Goal: Communication & Community: Ask a question

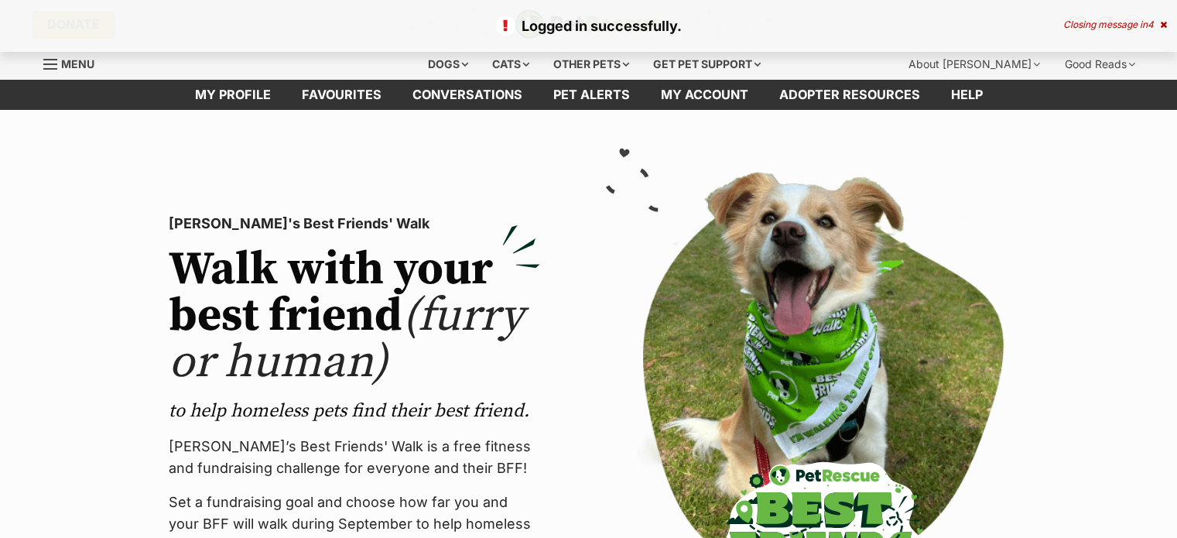
drag, startPoint x: 0, startPoint y: 0, endPoint x: 589, endPoint y: 355, distance: 687.4
click at [589, 355] on div "PetRescue's Best Friends' Walk Walk with your best friend (furry or human) to h…" at bounding box center [589, 412] width 936 height 506
click at [433, 57] on div "Dogs" at bounding box center [448, 64] width 62 height 31
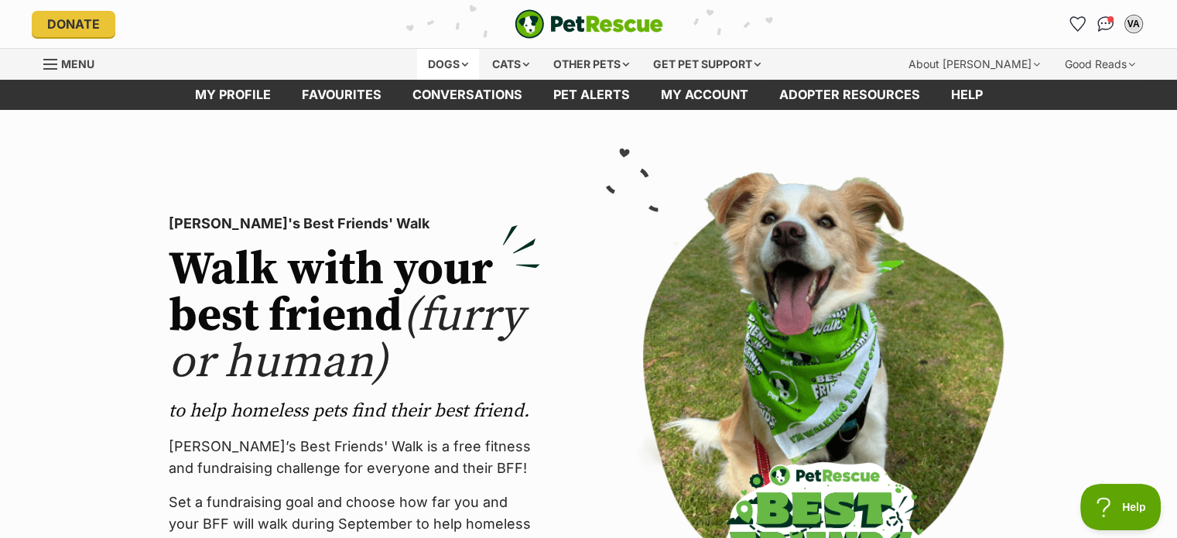
click at [430, 61] on div "Dogs" at bounding box center [448, 64] width 62 height 31
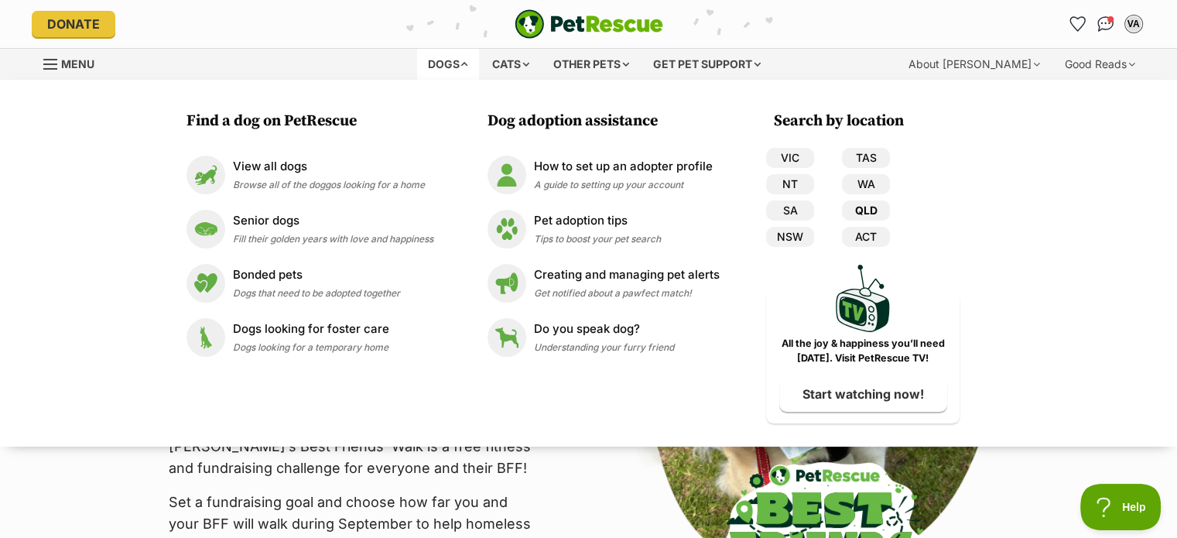
click at [856, 208] on link "QLD" at bounding box center [866, 210] width 48 height 20
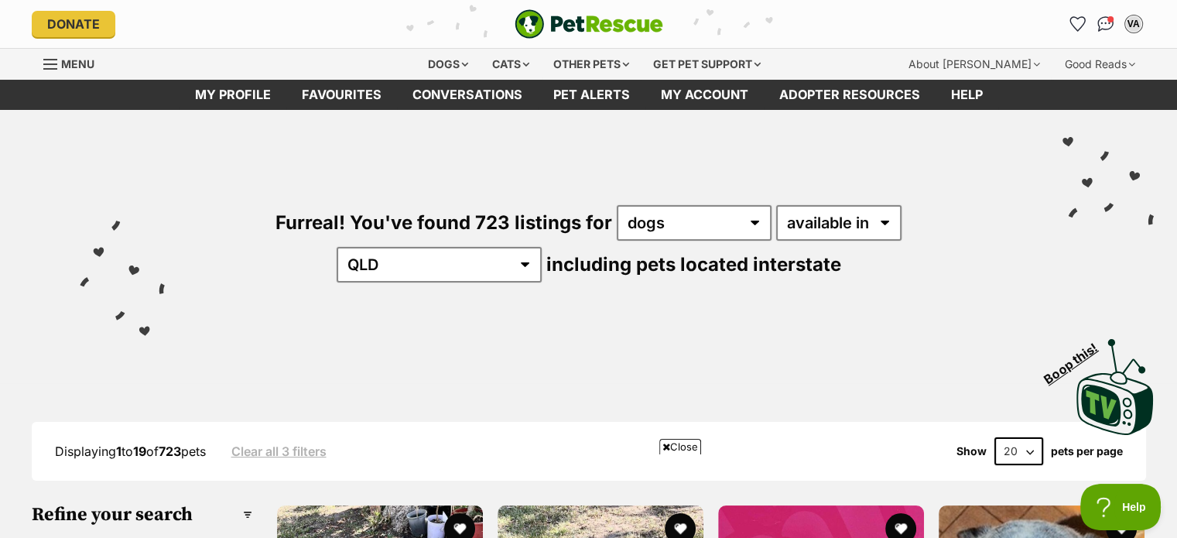
scroll to position [232, 0]
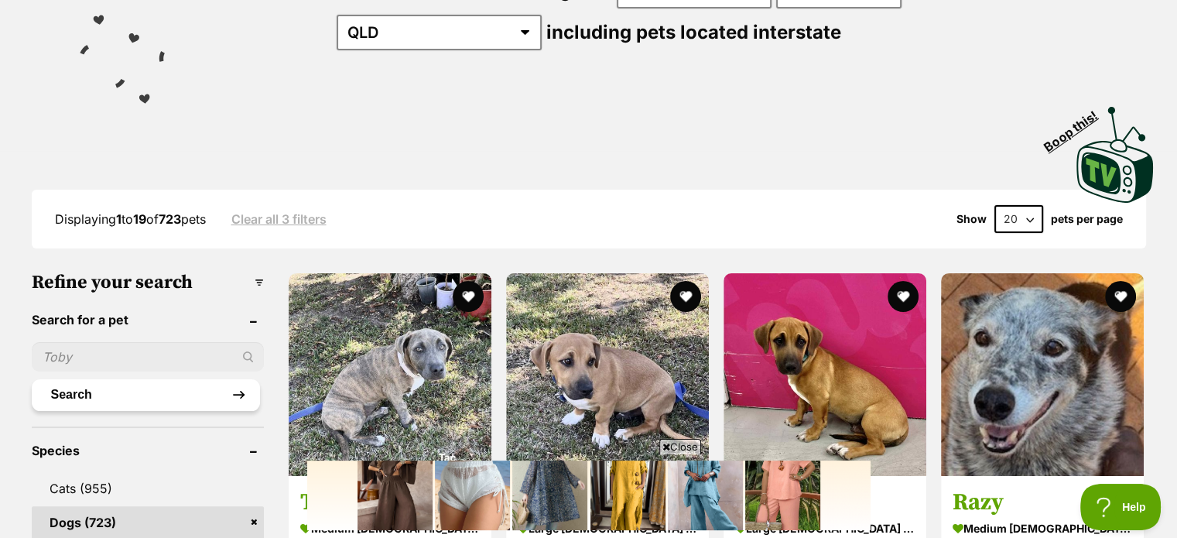
click at [94, 379] on button "Search" at bounding box center [146, 394] width 228 height 31
click at [63, 379] on button "Search" at bounding box center [146, 394] width 228 height 31
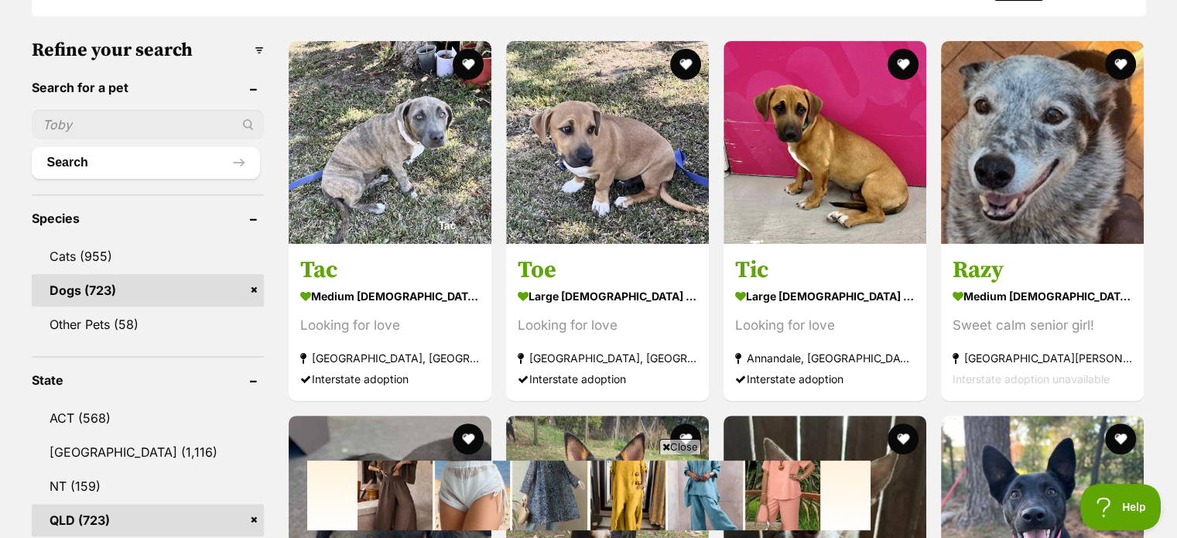
click at [77, 121] on input "text" at bounding box center [148, 124] width 232 height 29
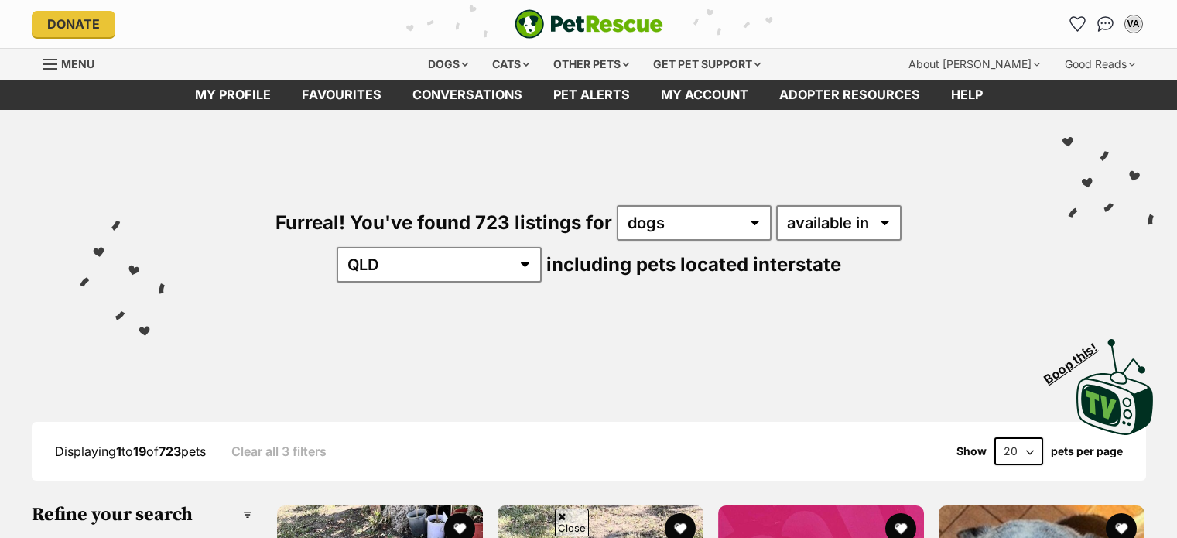
scroll to position [477, 0]
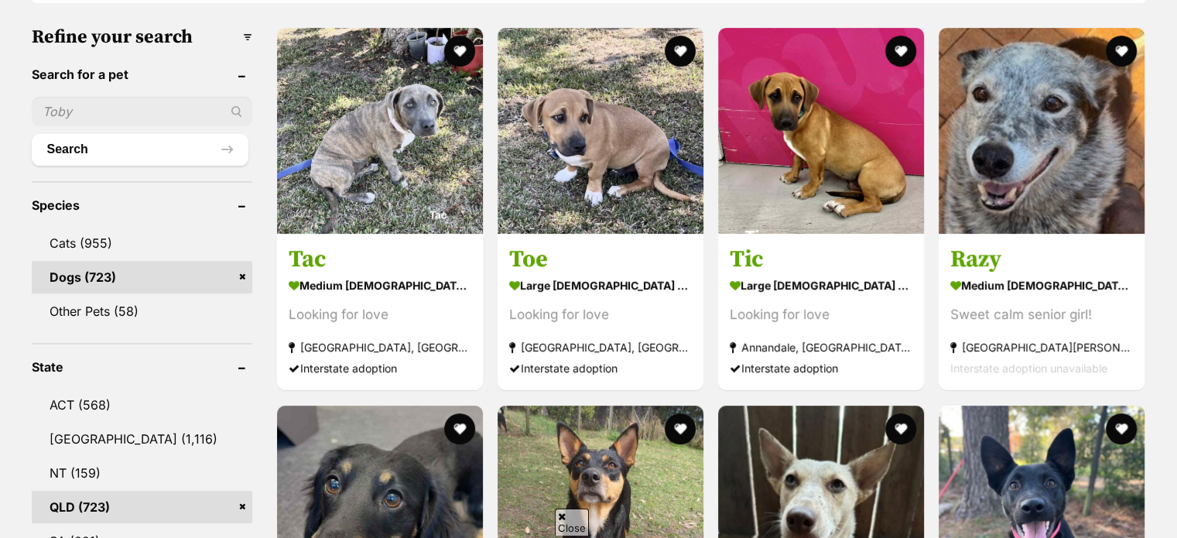
click at [97, 108] on input "text" at bounding box center [142, 111] width 220 height 29
type input "Charlie"
click at [32, 134] on button "Search" at bounding box center [140, 149] width 217 height 31
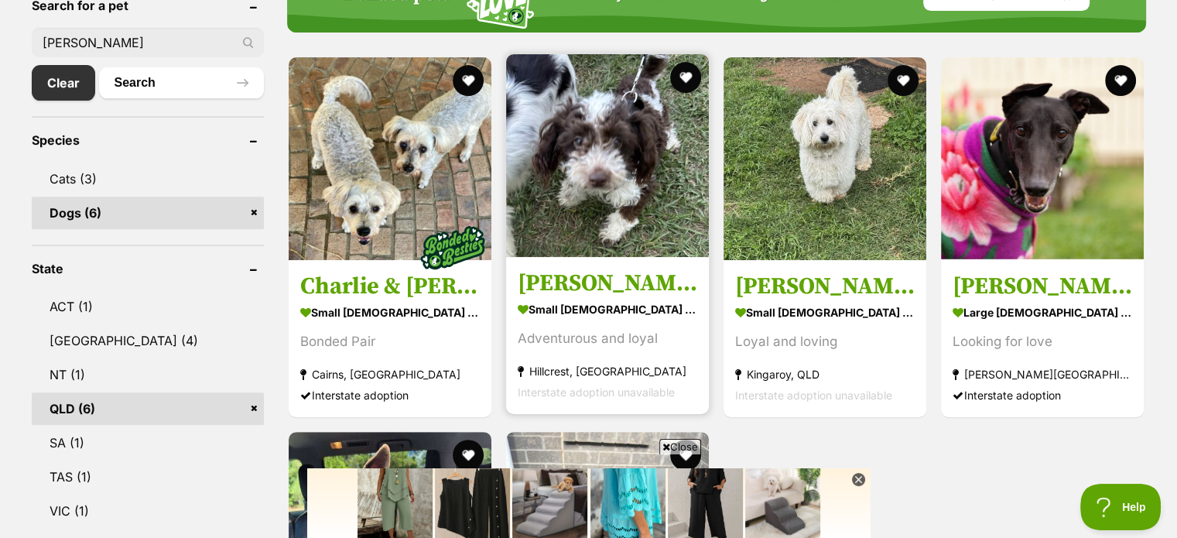
scroll to position [464, 0]
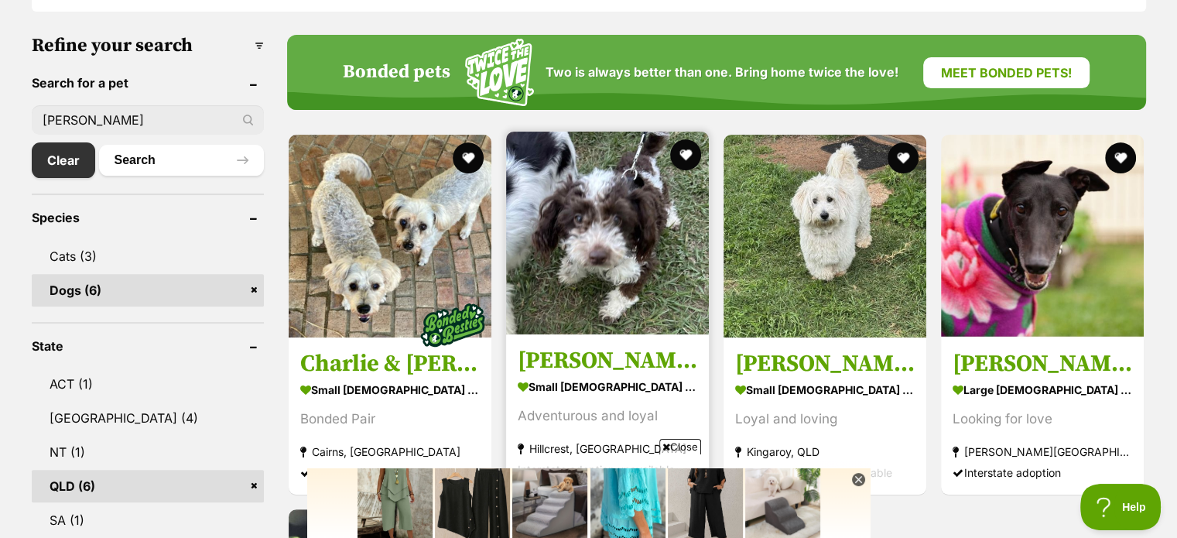
click at [555, 357] on h3 "[PERSON_NAME]" at bounding box center [606, 360] width 179 height 29
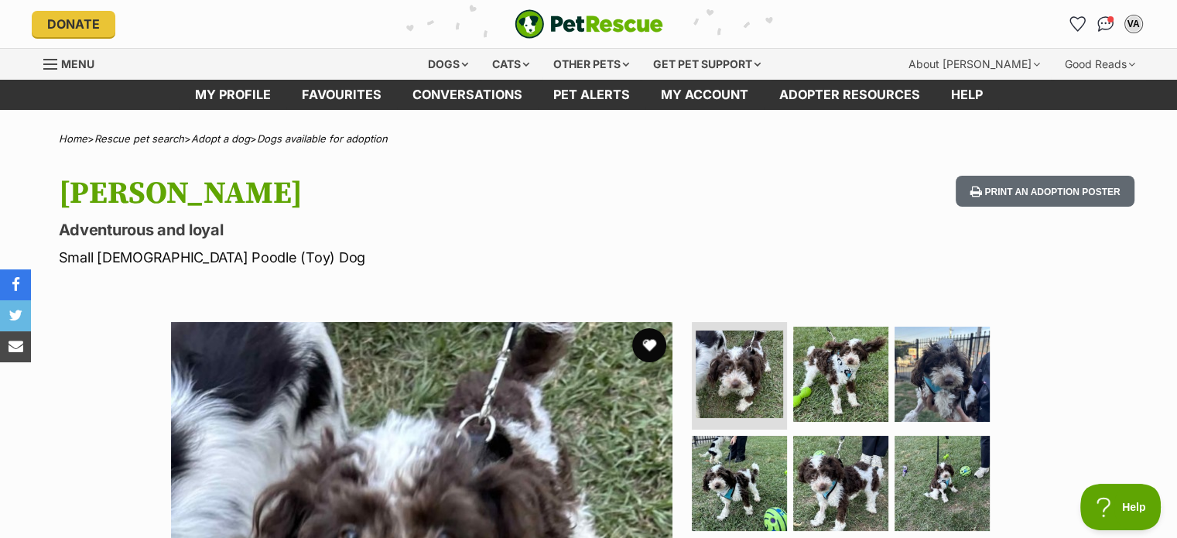
click at [641, 341] on button "favourite" at bounding box center [649, 345] width 34 height 34
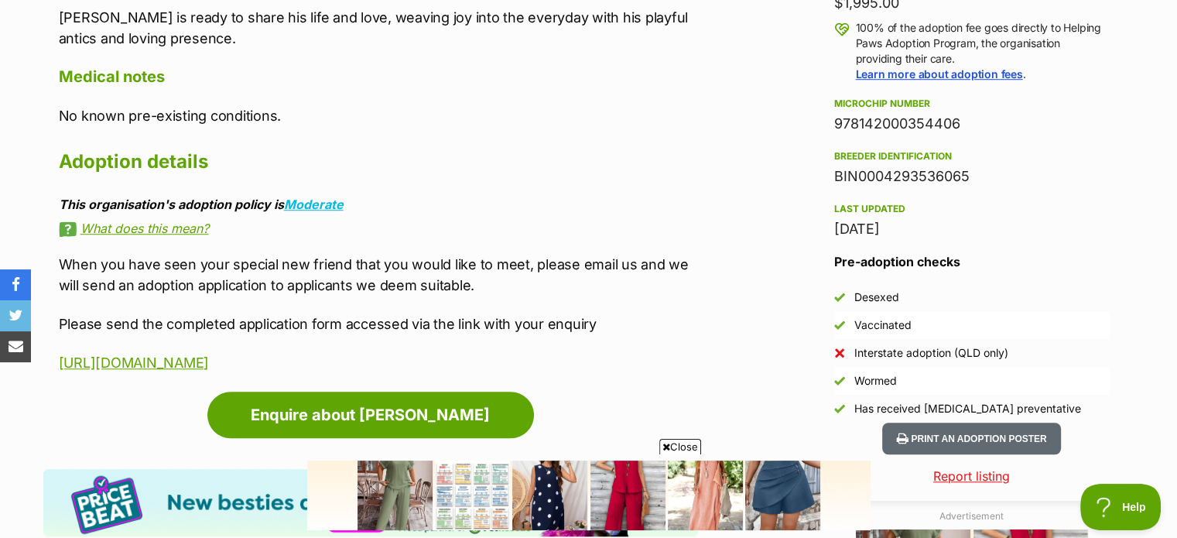
scroll to position [851, 0]
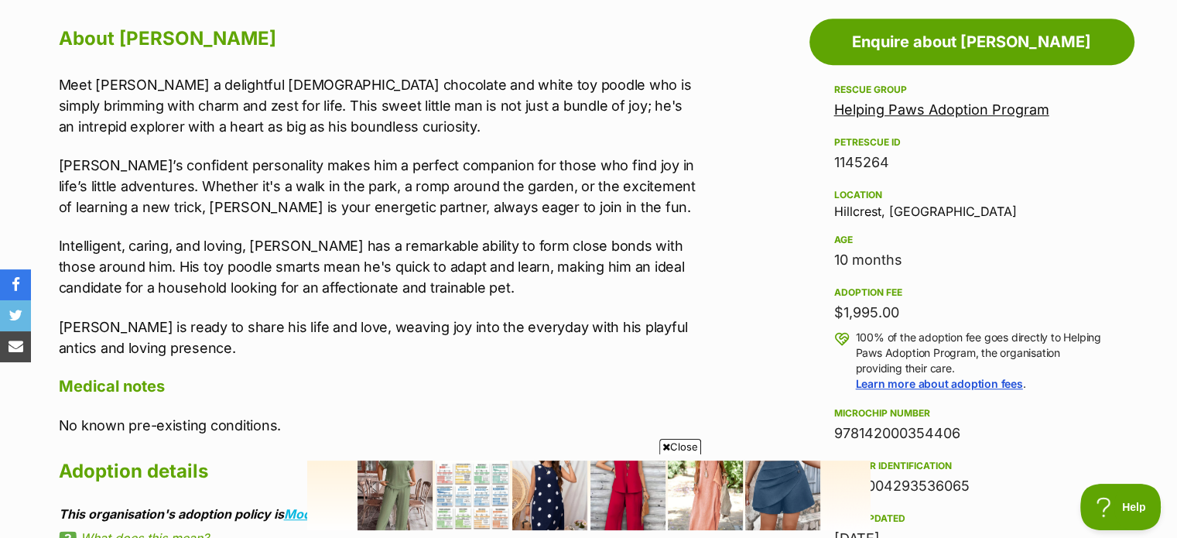
drag, startPoint x: 835, startPoint y: 163, endPoint x: 886, endPoint y: 156, distance: 51.5
click at [886, 156] on div "1145264" at bounding box center [971, 163] width 275 height 22
copy div "1145264"
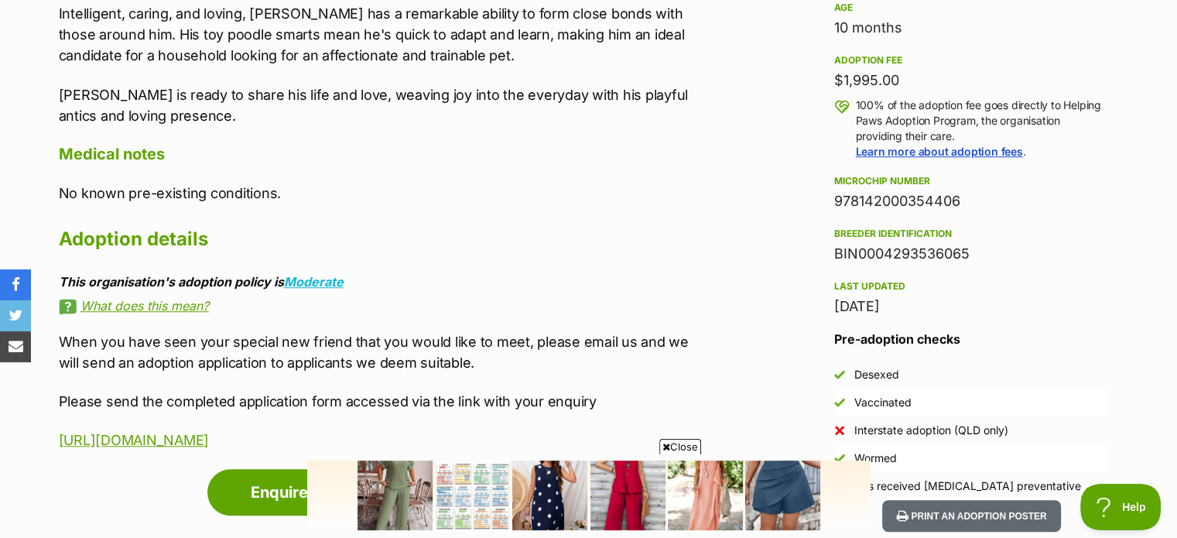
scroll to position [774, 0]
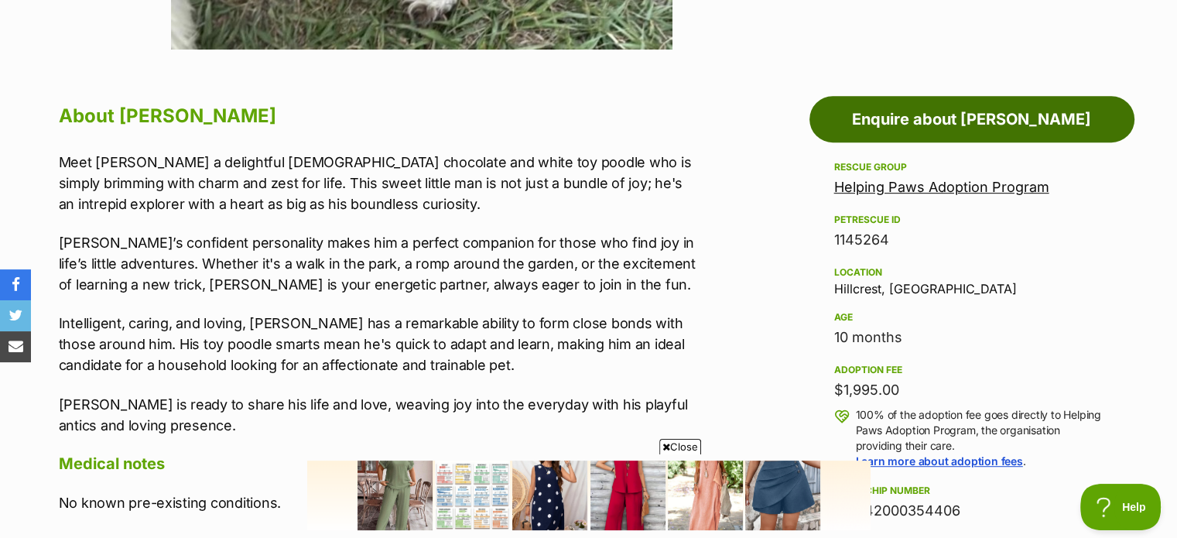
click at [916, 125] on link "Enquire about Charlie" at bounding box center [971, 119] width 325 height 46
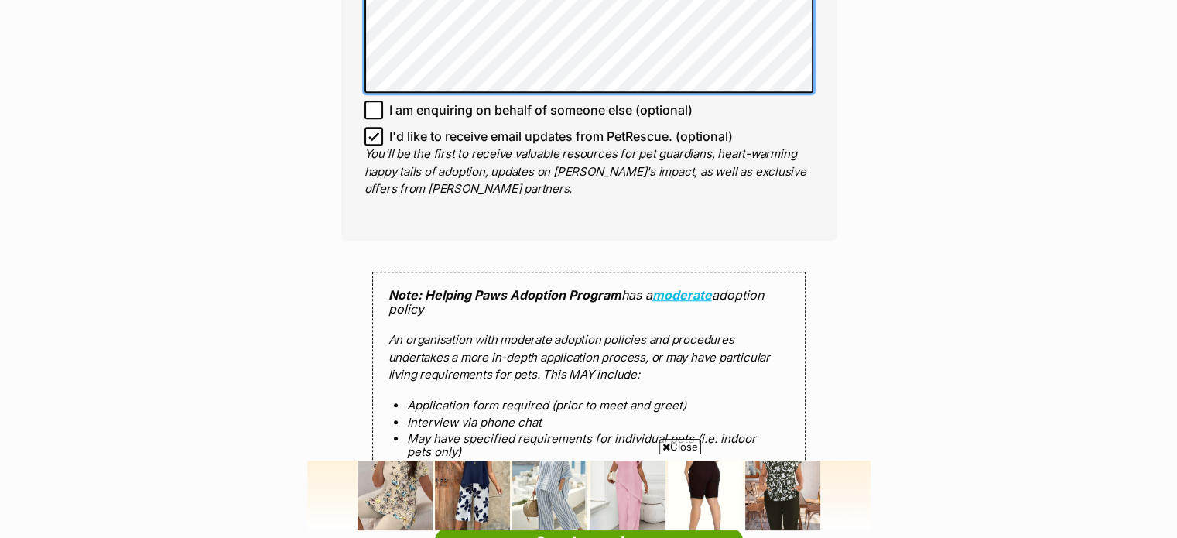
scroll to position [1470, 0]
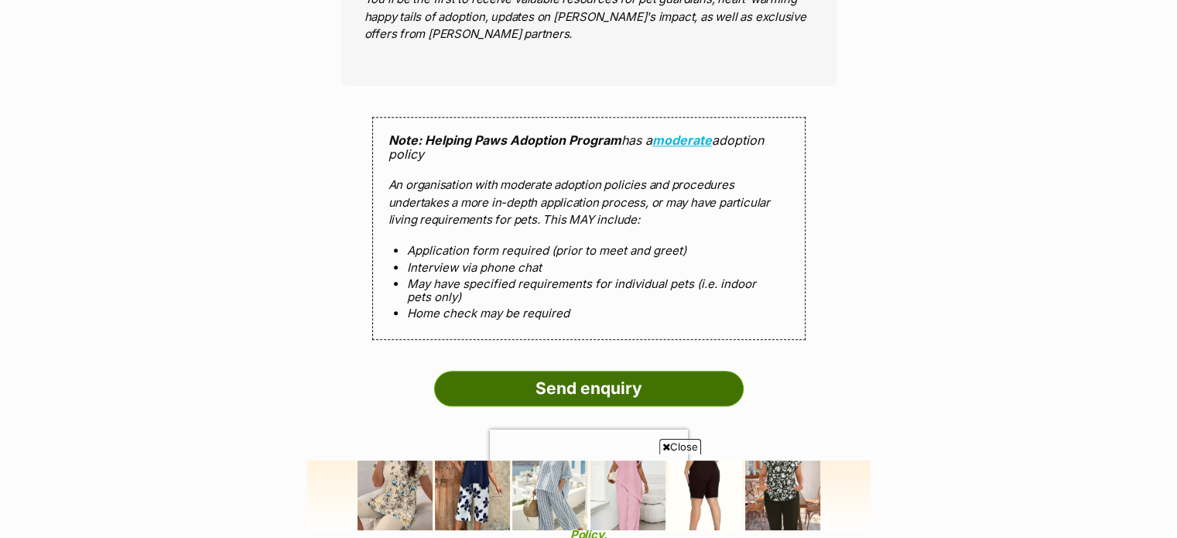
click at [501, 371] on input "Send enquiry" at bounding box center [588, 389] width 309 height 36
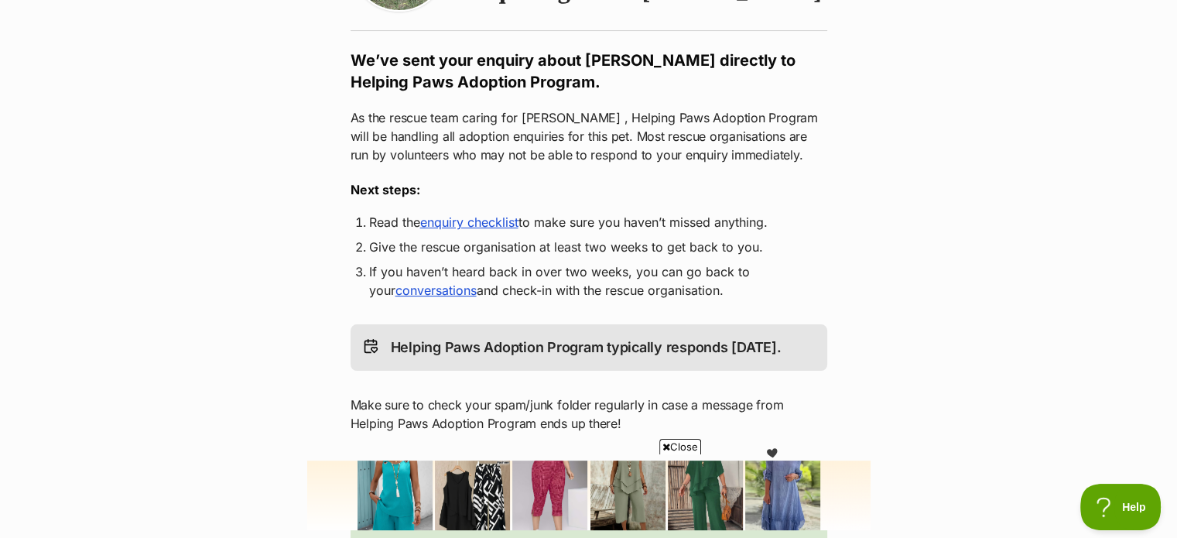
scroll to position [155, 0]
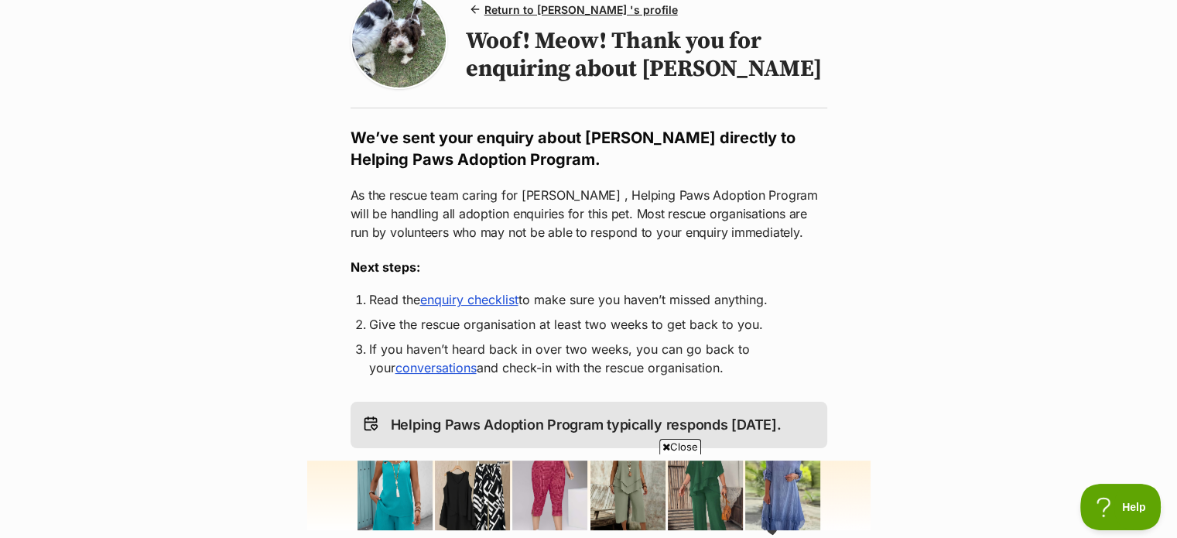
click at [476, 305] on link "enquiry checklist" at bounding box center [469, 299] width 98 height 15
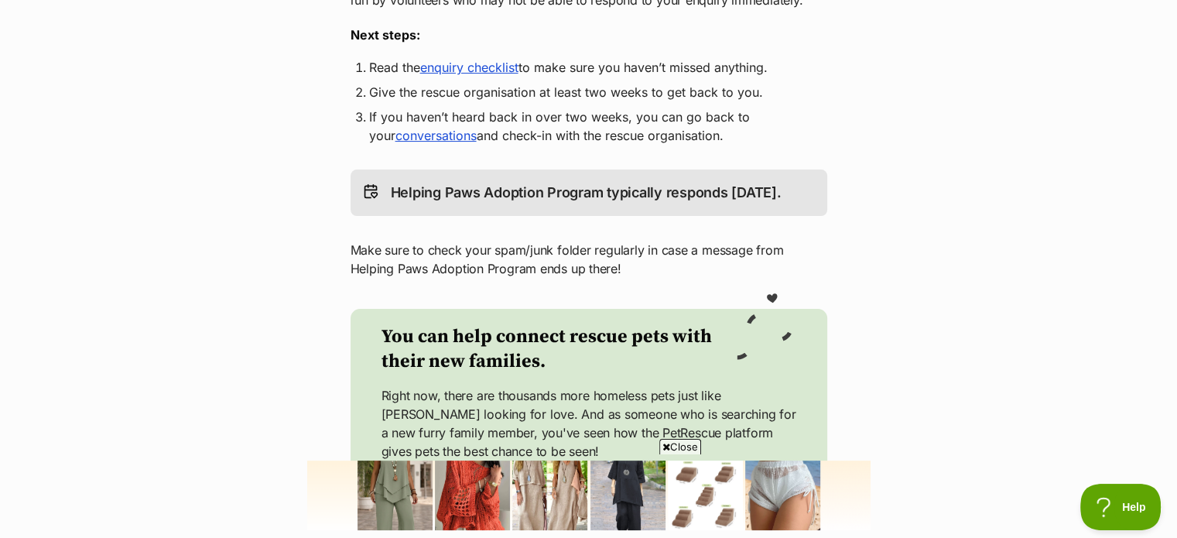
scroll to position [0, 0]
